Goal: Task Accomplishment & Management: Manage account settings

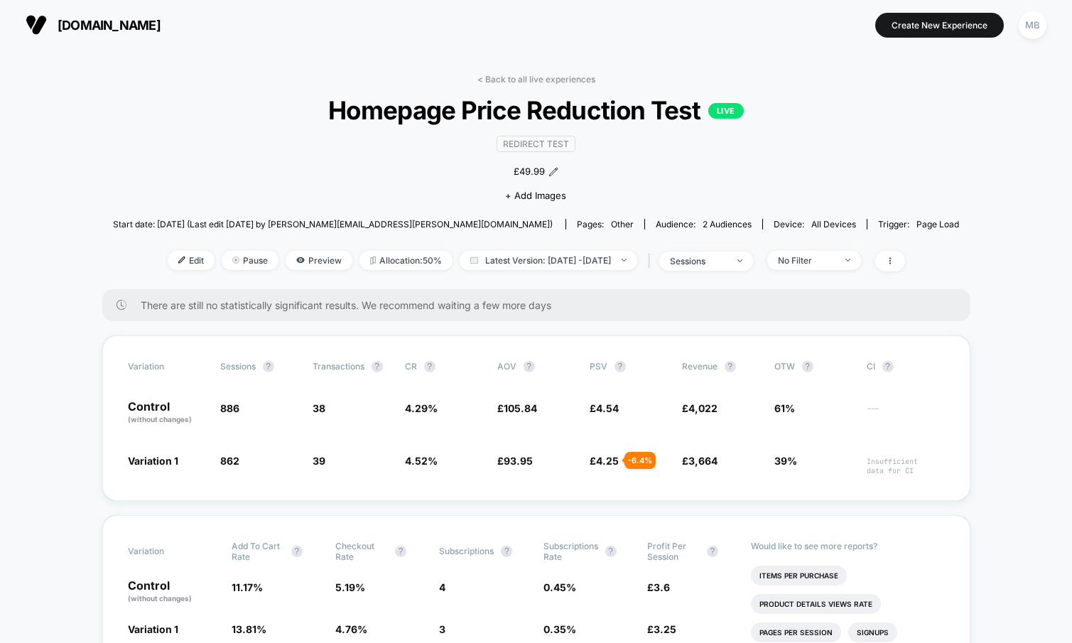
scroll to position [85, 0]
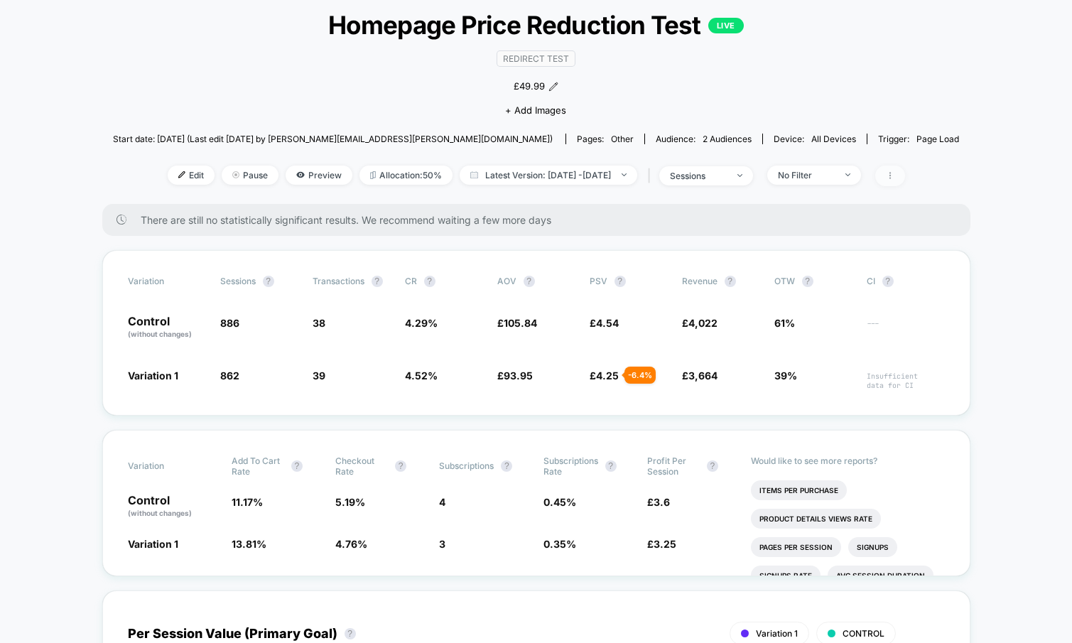
click at [895, 173] on icon at bounding box center [890, 175] width 9 height 9
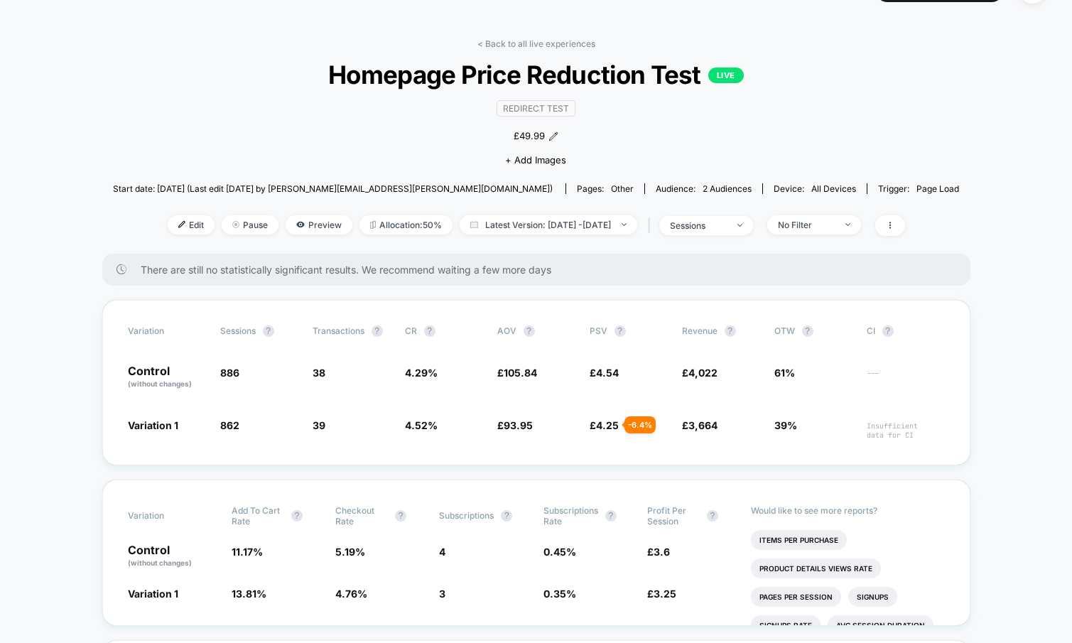
scroll to position [0, 0]
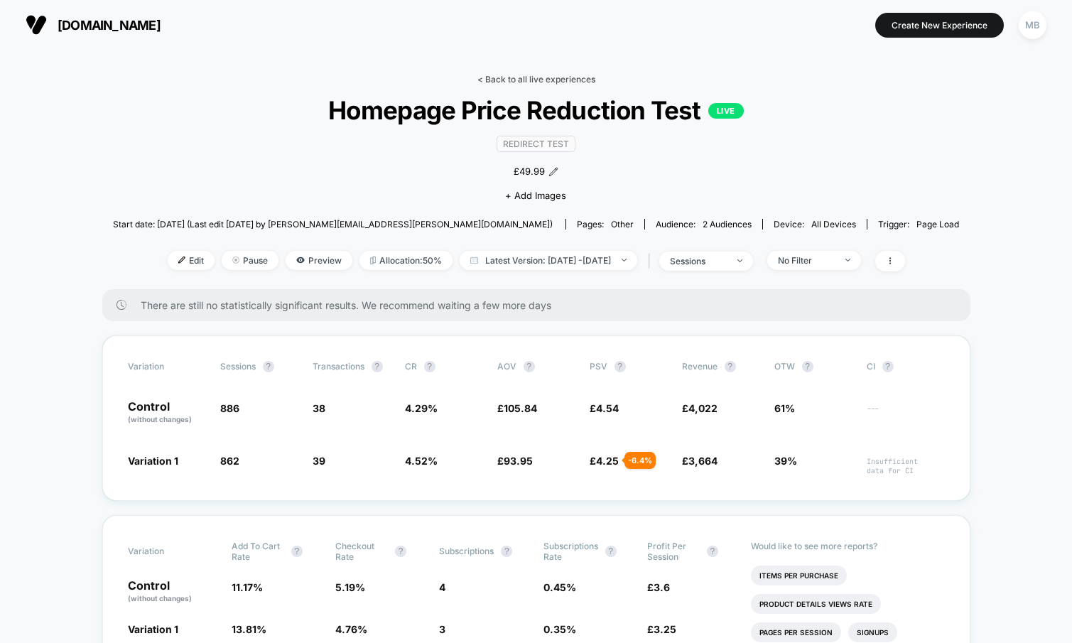
click at [524, 77] on link "< Back to all live experiences" at bounding box center [537, 79] width 118 height 11
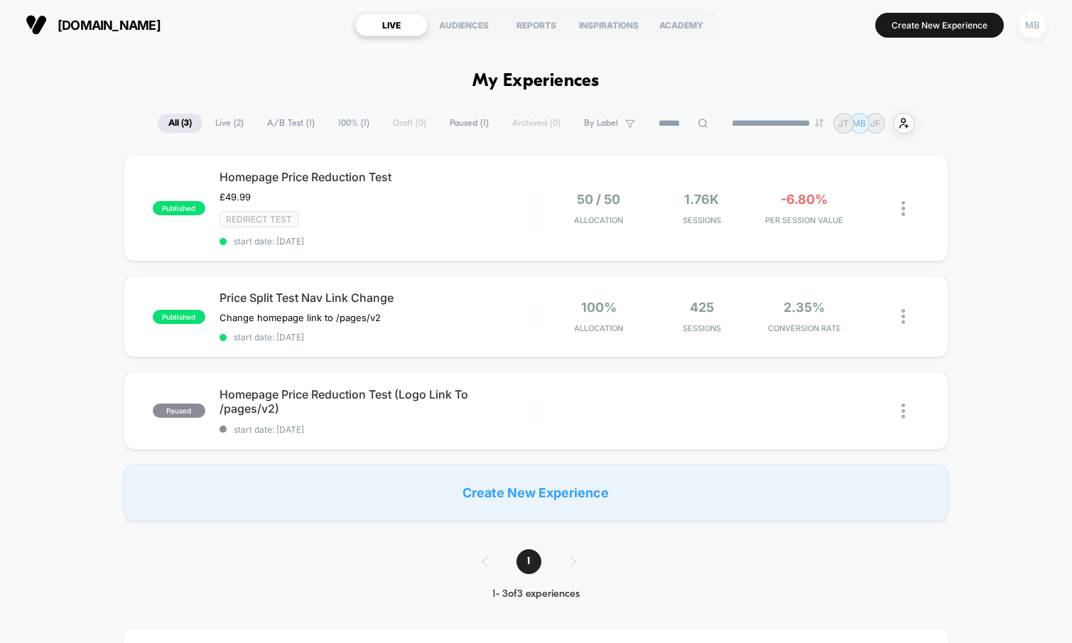
click at [1026, 28] on div "MB" at bounding box center [1033, 25] width 28 height 28
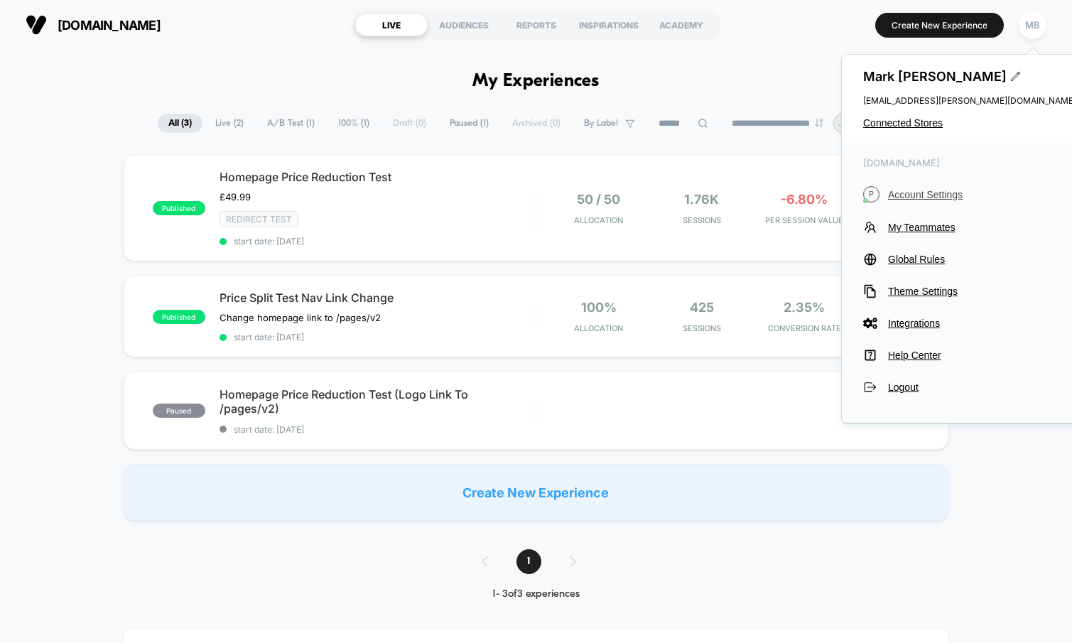
click at [917, 187] on button "P Account Settings" at bounding box center [969, 194] width 213 height 16
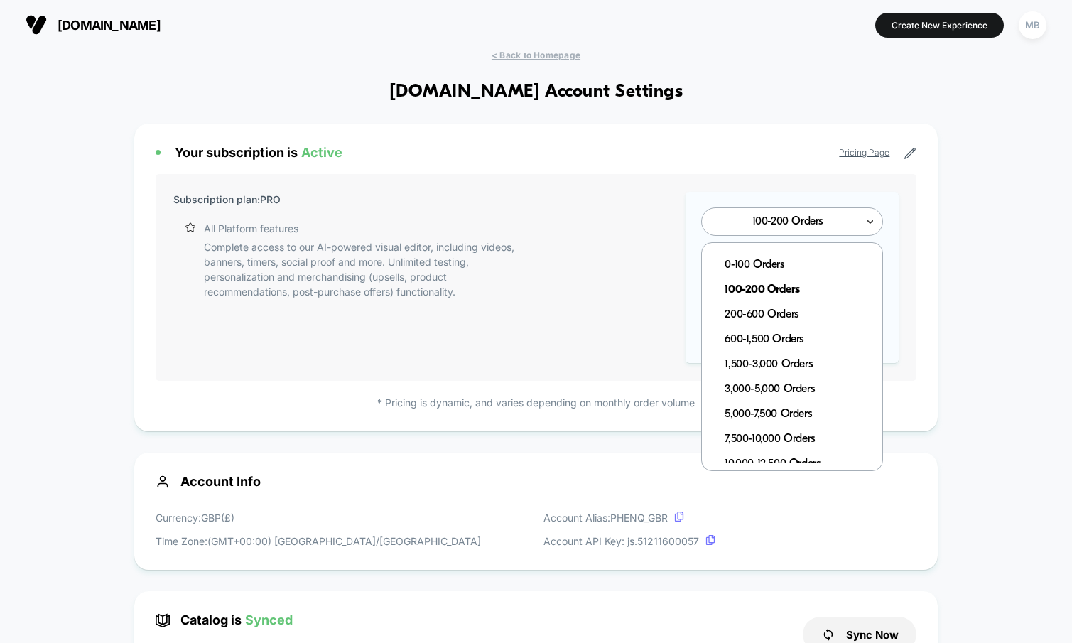
click at [866, 223] on icon at bounding box center [871, 222] width 10 height 14
